Goal: Task Accomplishment & Management: Use online tool/utility

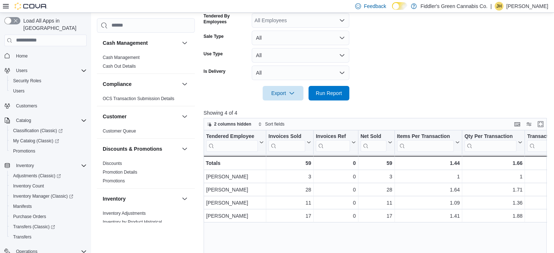
scroll to position [0, 39]
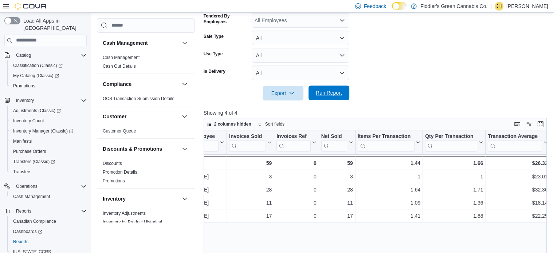
click at [330, 91] on span "Run Report" at bounding box center [329, 92] width 26 height 7
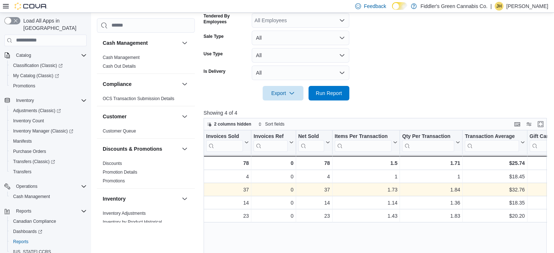
scroll to position [0, 0]
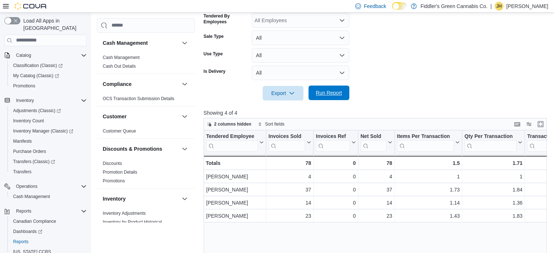
click at [319, 91] on span "Run Report" at bounding box center [329, 92] width 26 height 7
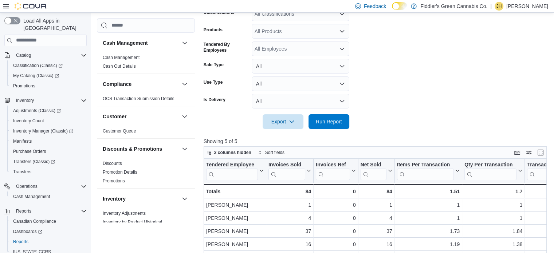
scroll to position [157, 0]
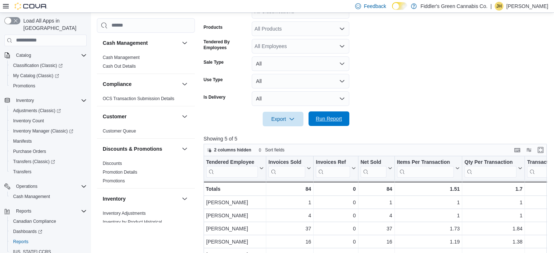
click at [330, 118] on span "Run Report" at bounding box center [329, 118] width 26 height 7
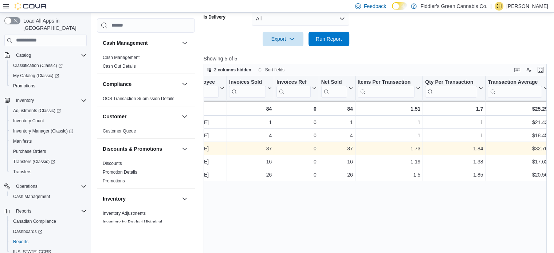
scroll to position [0, 0]
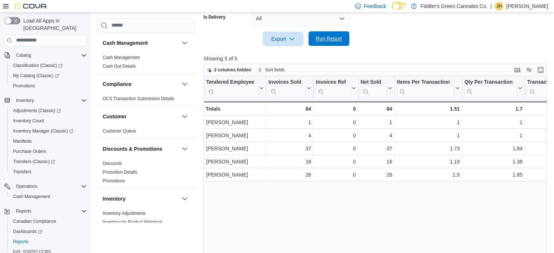
click at [326, 35] on span "Run Report" at bounding box center [329, 38] width 26 height 7
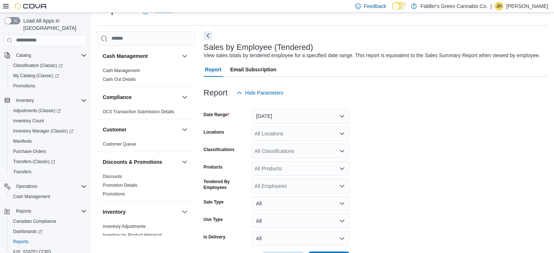
scroll to position [44, 0]
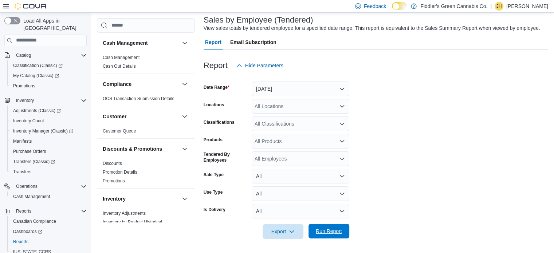
click at [318, 226] on span "Run Report" at bounding box center [329, 231] width 32 height 15
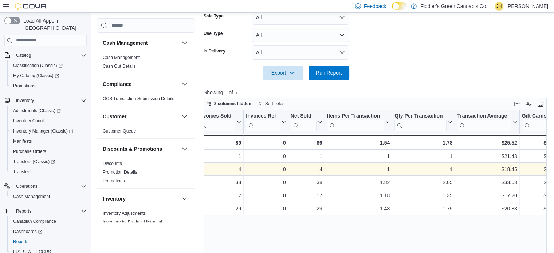
scroll to position [0, 70]
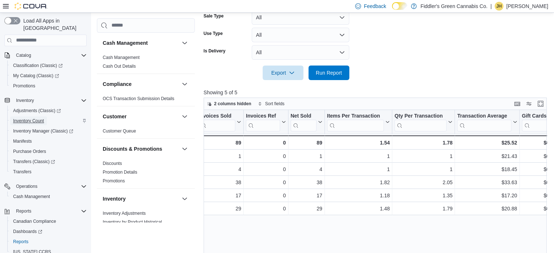
click at [36, 118] on span "Inventory Count" at bounding box center [28, 121] width 31 height 6
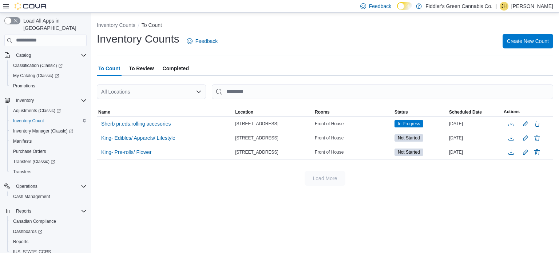
click at [140, 67] on span "To Review" at bounding box center [141, 68] width 25 height 15
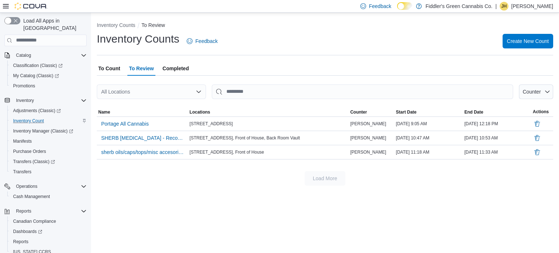
click at [178, 68] on span "Completed" at bounding box center [176, 68] width 26 height 15
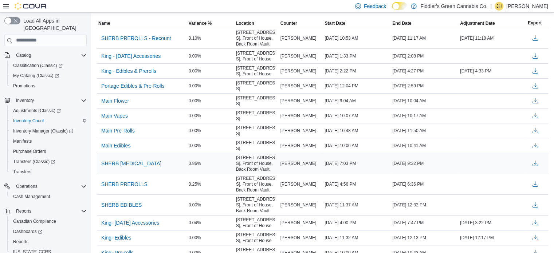
scroll to position [92, 0]
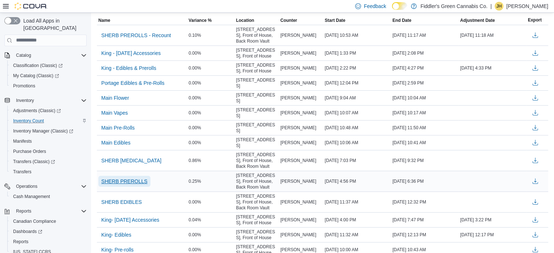
drag, startPoint x: 128, startPoint y: 155, endPoint x: 126, endPoint y: 176, distance: 21.2
click at [126, 178] on span "SHERB PREROLLS" at bounding box center [124, 181] width 46 height 7
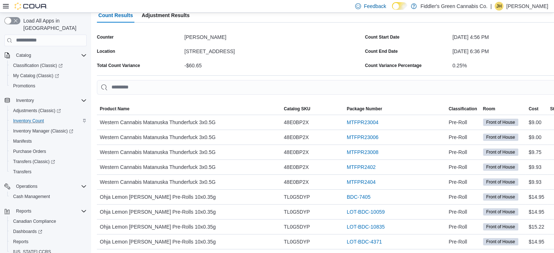
scroll to position [54, 0]
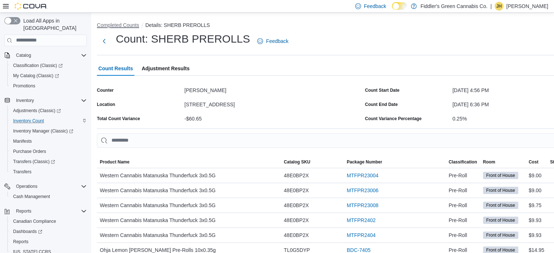
click at [115, 26] on button "Completed Counts" at bounding box center [118, 25] width 42 height 6
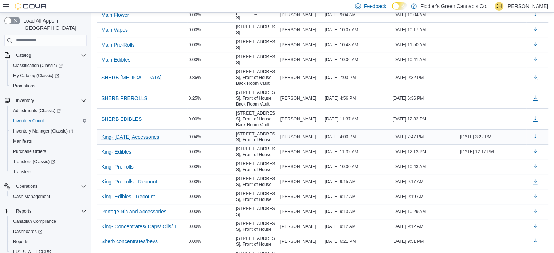
scroll to position [174, 0]
click at [125, 74] on span "SHERB [MEDICAL_DATA]" at bounding box center [131, 77] width 60 height 7
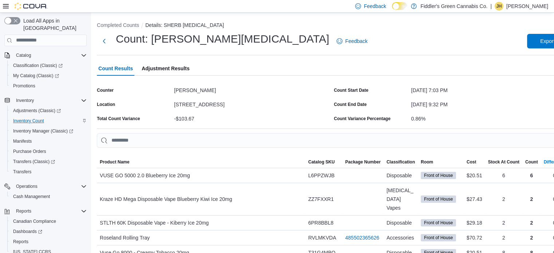
click at [544, 163] on div "Difference" at bounding box center [554, 162] width 21 height 6
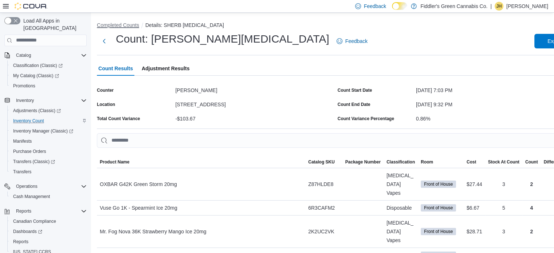
click at [122, 27] on button "Completed Counts" at bounding box center [118, 25] width 42 height 6
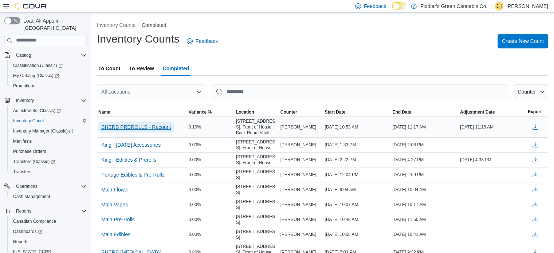
click at [154, 127] on span "SHERB PREROLLS - Recount" at bounding box center [136, 126] width 70 height 7
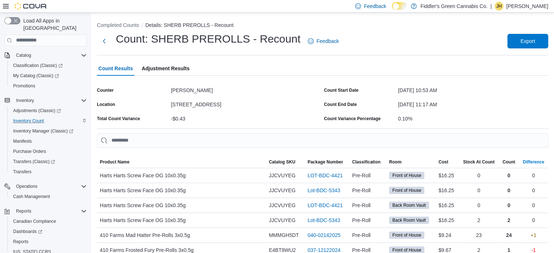
click at [542, 165] on span "Difference" at bounding box center [534, 162] width 30 height 12
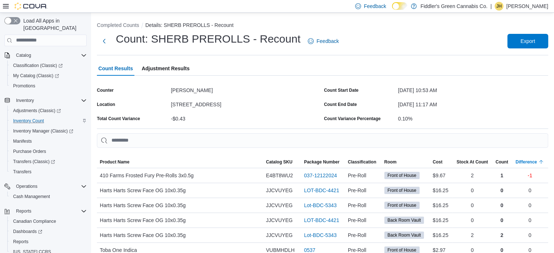
click at [542, 165] on span "Difference" at bounding box center [530, 162] width 36 height 12
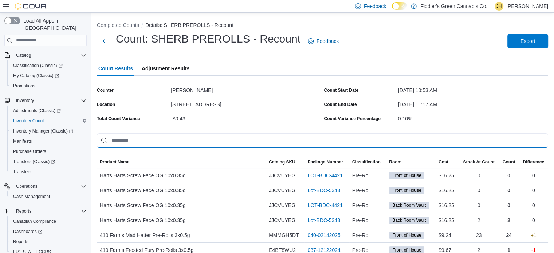
click at [264, 137] on input "This is a search bar. As you type, the results lower in the page will automatic…" at bounding box center [322, 140] width 451 height 15
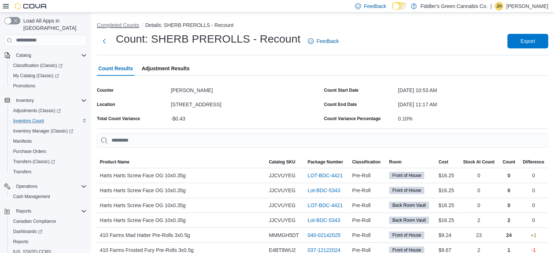
click at [126, 27] on button "Completed Counts" at bounding box center [118, 25] width 42 height 6
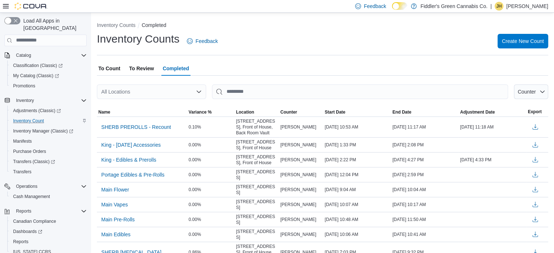
click at [145, 67] on span "To Review" at bounding box center [141, 68] width 25 height 15
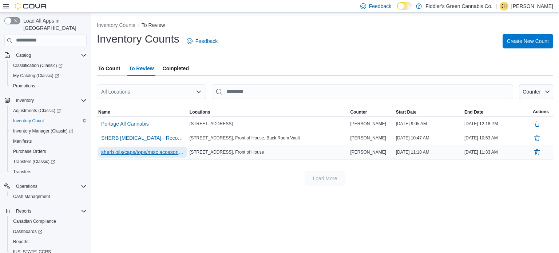
click at [153, 150] on span "sherb oils/caps/tops/misc accesories - Recount" at bounding box center [142, 152] width 83 height 7
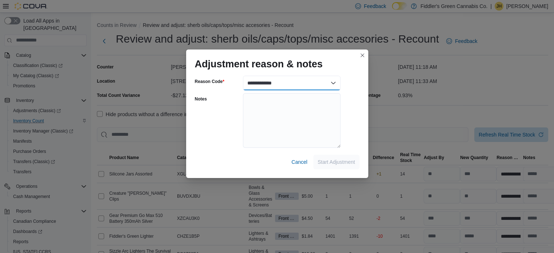
click at [271, 82] on select "**********" at bounding box center [292, 83] width 98 height 15
select select "**********"
click at [243, 76] on select "**********" at bounding box center [292, 83] width 98 height 15
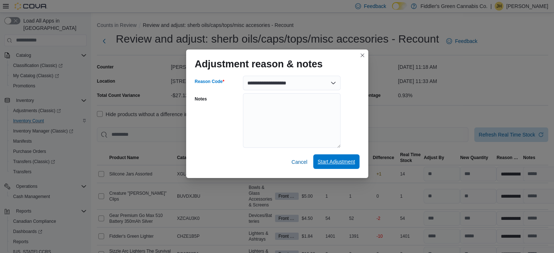
click at [339, 160] on span "Start Adjustment" at bounding box center [337, 161] width 38 height 7
select select "**********"
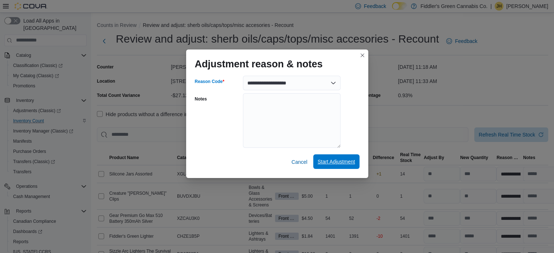
select select "**********"
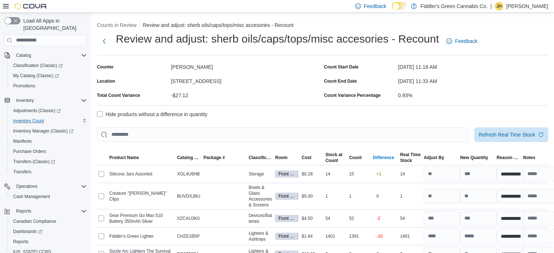
click at [388, 158] on div "Difference" at bounding box center [383, 158] width 21 height 6
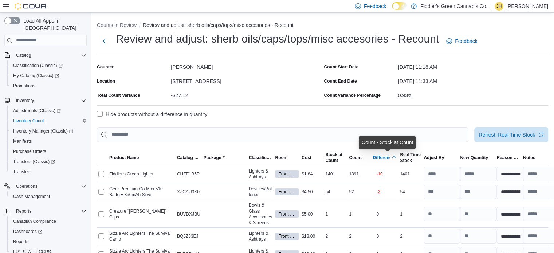
click at [388, 158] on div "Difference" at bounding box center [383, 158] width 21 height 6
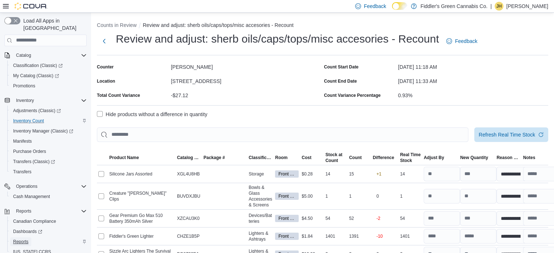
click at [23, 239] on span "Reports" at bounding box center [20, 242] width 15 height 6
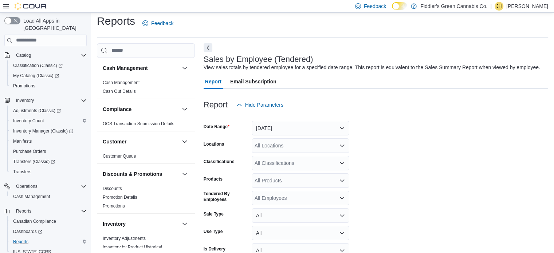
scroll to position [17, 0]
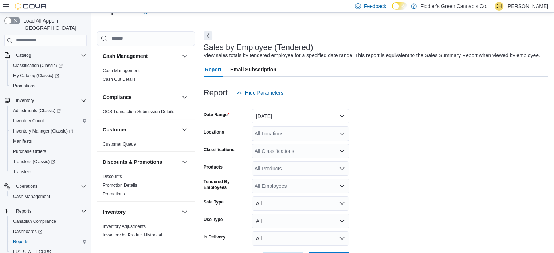
click at [292, 114] on button "[DATE]" at bounding box center [301, 116] width 98 height 15
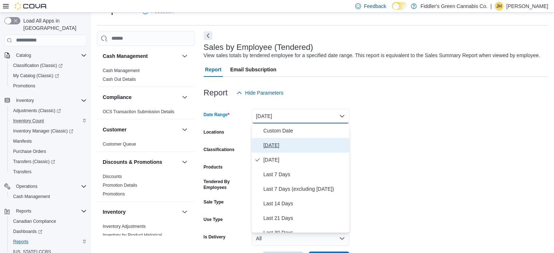
click at [272, 144] on span "[DATE]" at bounding box center [304, 145] width 83 height 9
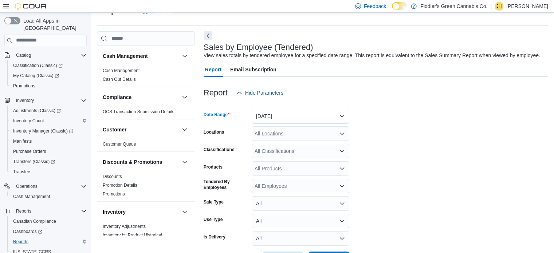
scroll to position [44, 0]
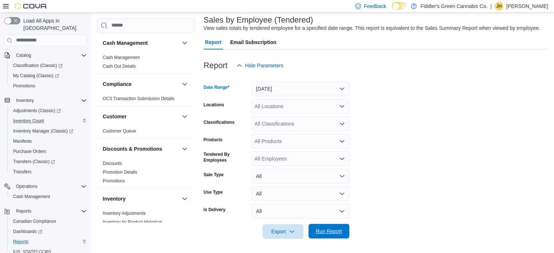
click at [330, 232] on span "Run Report" at bounding box center [329, 231] width 26 height 7
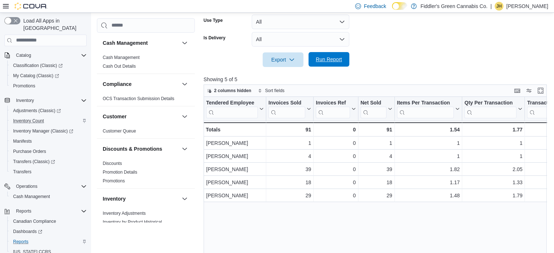
click at [326, 63] on span "Run Report" at bounding box center [329, 59] width 32 height 15
click at [535, 3] on p "[PERSON_NAME]" at bounding box center [527, 6] width 42 height 9
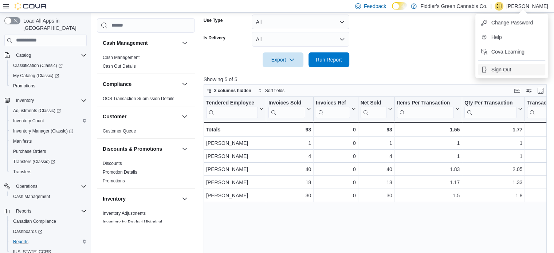
click at [497, 66] on span "Sign Out" at bounding box center [501, 69] width 20 height 7
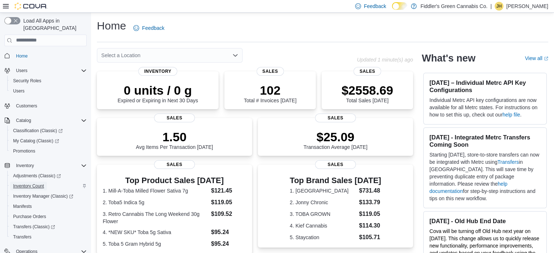
click at [36, 183] on span "Inventory Count" at bounding box center [28, 186] width 31 height 6
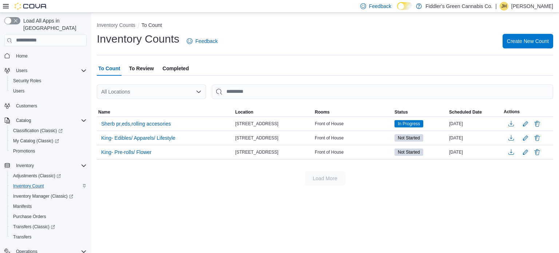
click at [133, 71] on span "To Review" at bounding box center [141, 68] width 25 height 15
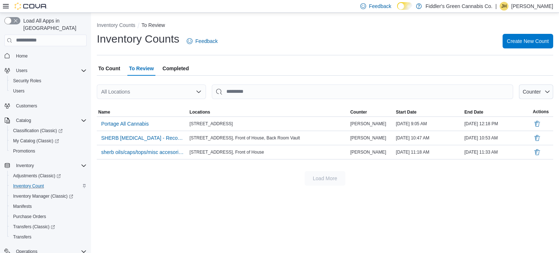
click at [177, 67] on span "Completed" at bounding box center [176, 68] width 26 height 15
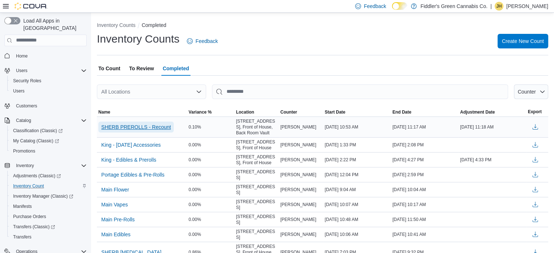
click at [134, 126] on span "SHERB PREROLLS - Recount" at bounding box center [136, 126] width 70 height 7
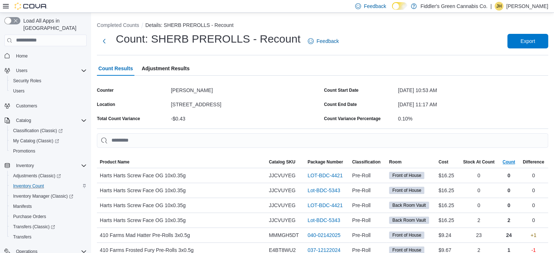
click at [511, 161] on span "Count" at bounding box center [509, 162] width 13 height 6
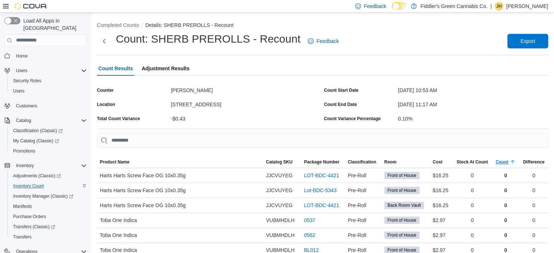
click at [508, 161] on span "Count" at bounding box center [502, 162] width 13 height 6
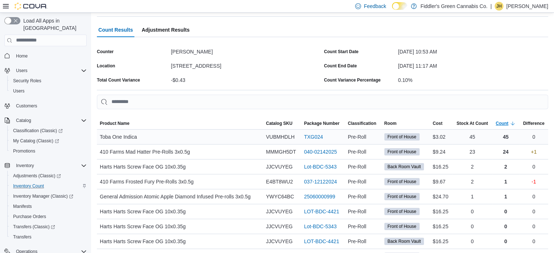
scroll to position [39, 0]
click at [508, 123] on span "Count" at bounding box center [502, 123] width 13 height 6
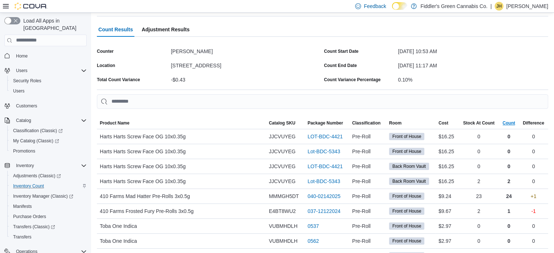
click at [511, 121] on span "Count" at bounding box center [509, 123] width 13 height 6
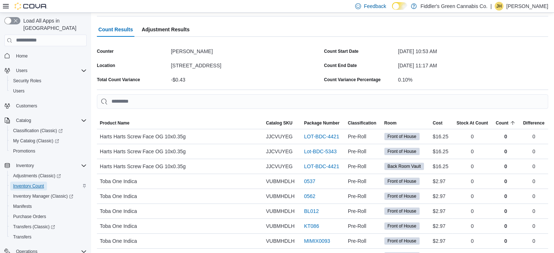
click at [34, 183] on span "Inventory Count" at bounding box center [28, 186] width 31 height 6
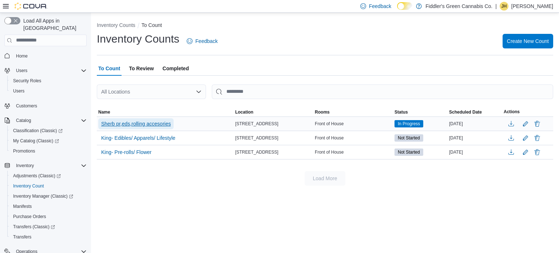
click at [144, 123] on span "Sherb pr,eds,rolling accesories" at bounding box center [136, 123] width 70 height 7
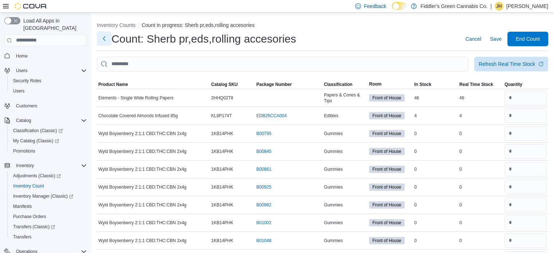
click at [105, 38] on button "Next" at bounding box center [104, 38] width 15 height 15
